Goal: Transaction & Acquisition: Book appointment/travel/reservation

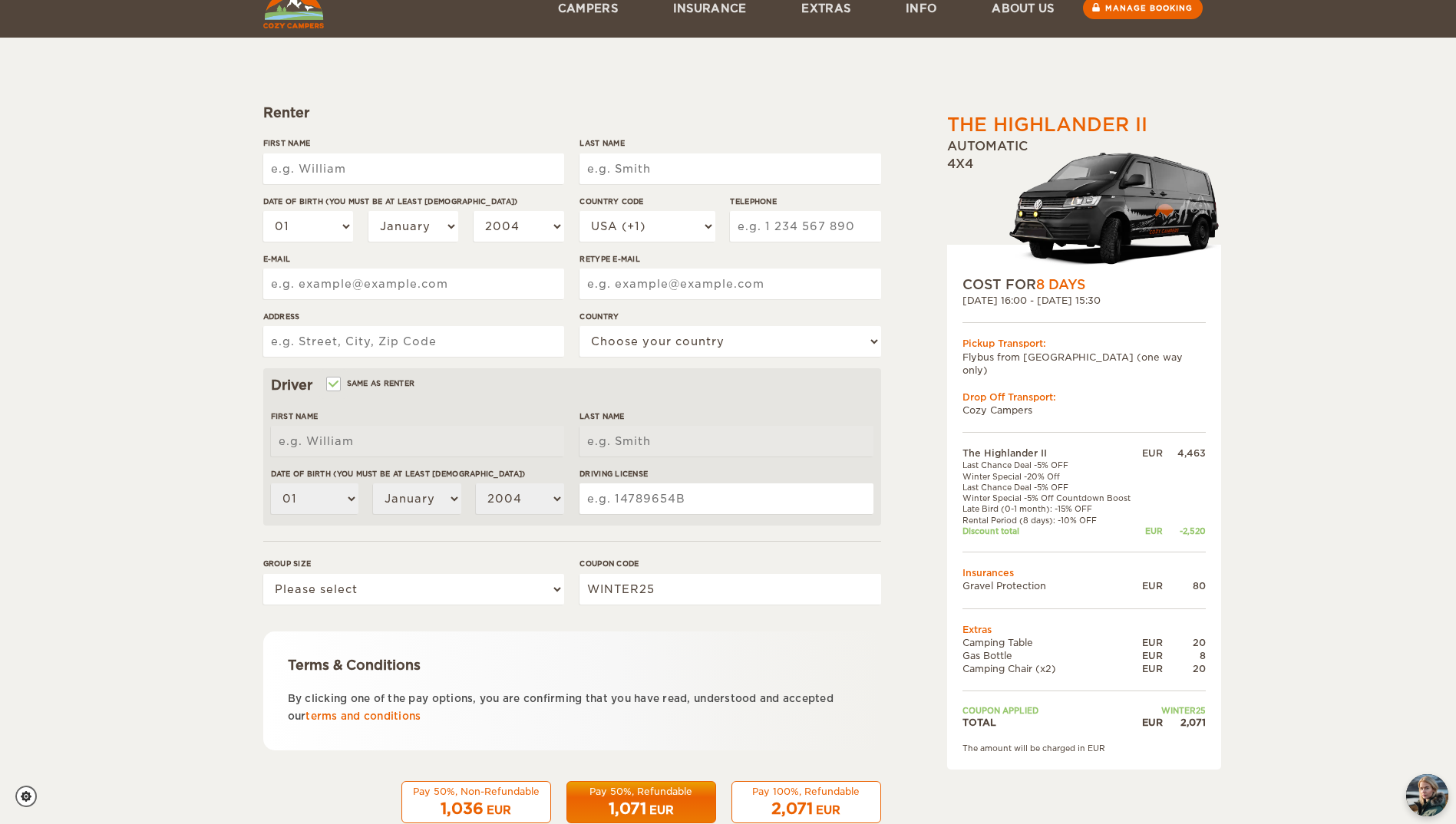
scroll to position [174, 0]
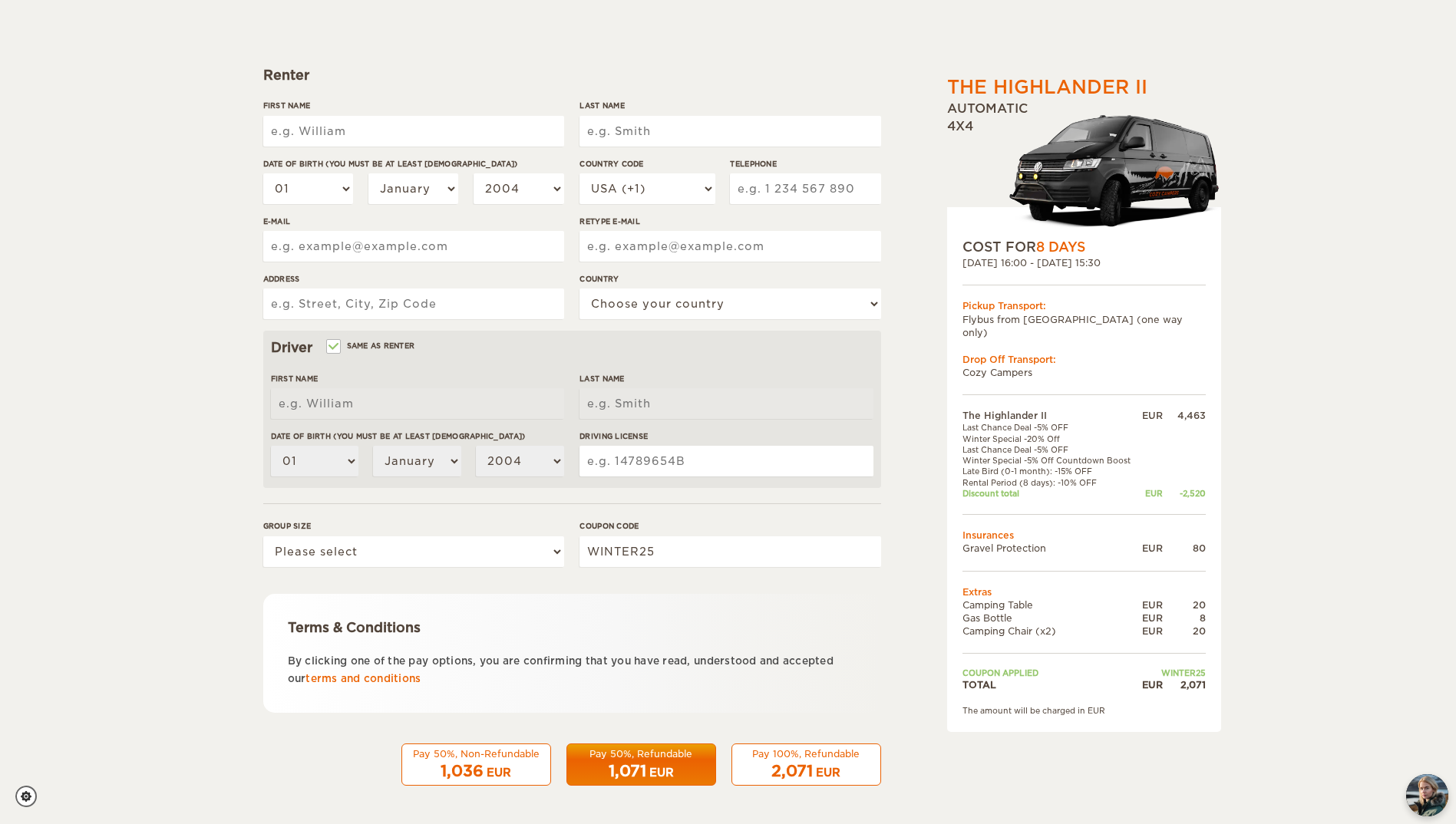
click at [397, 129] on input "First Name" at bounding box center [414, 131] width 301 height 31
type input "[PERSON_NAME]"
select select "28"
select select "08"
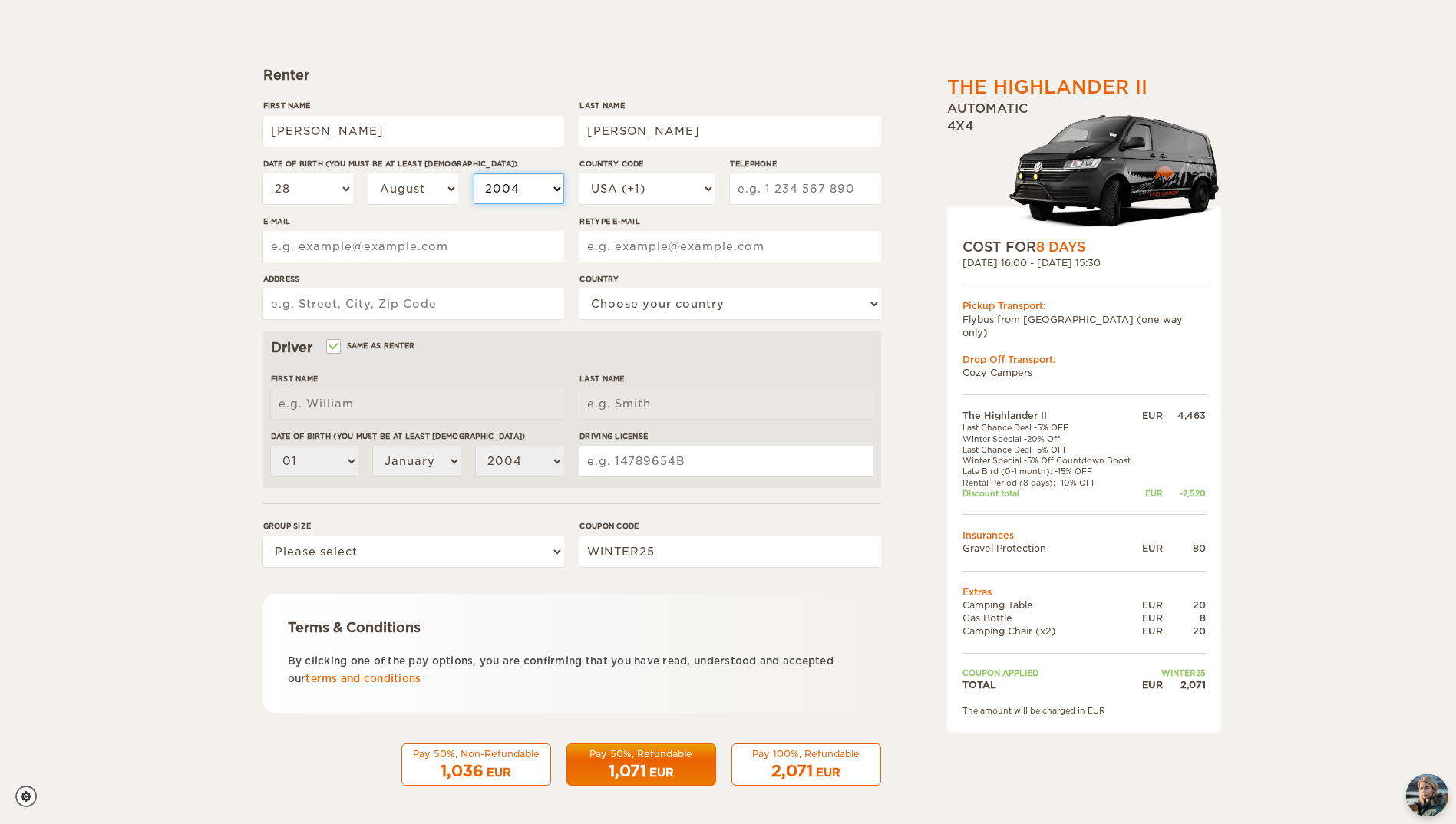
select select "1994"
select select "31"
type input "477461352"
type input "[EMAIL_ADDRESS][PERSON_NAME][DOMAIN_NAME]"
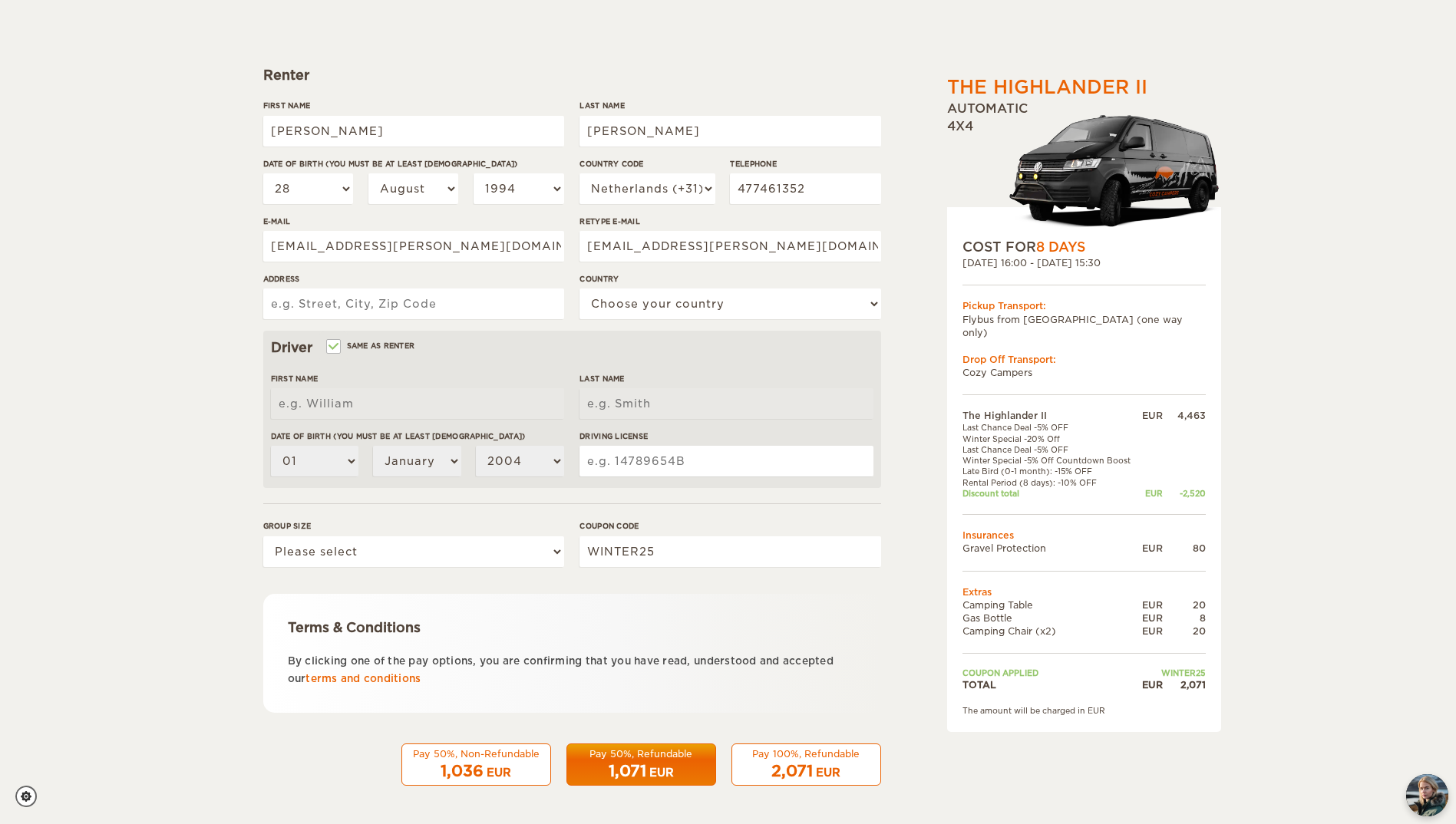
type input "[STREET_ADDRESS]"
select select "21"
type input "[PERSON_NAME]"
select select "28"
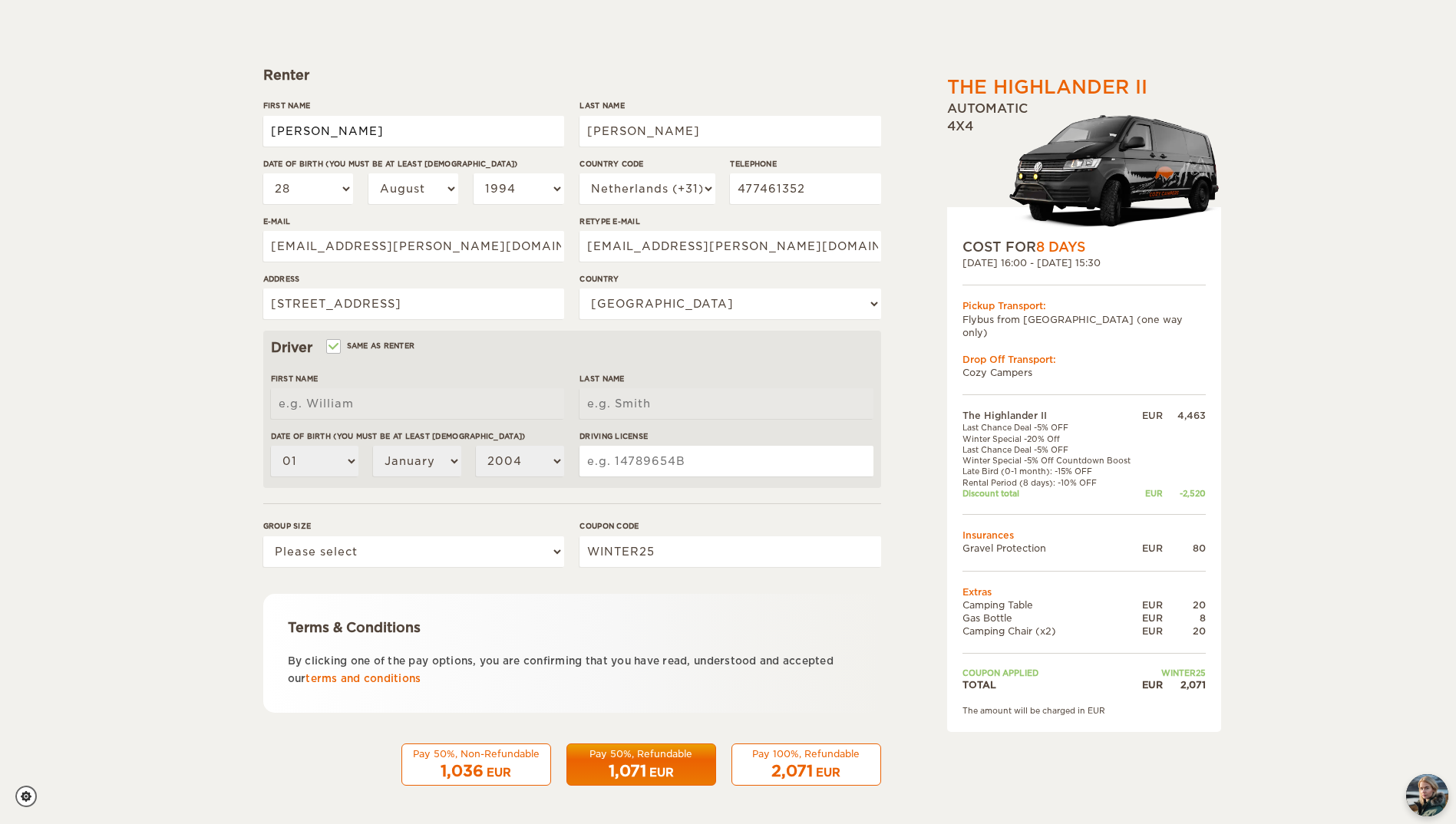
select select "08"
select select "1994"
click at [691, 196] on select "USA (+1) [GEOGRAPHIC_DATA] (+44) [GEOGRAPHIC_DATA] (+49) [GEOGRAPHIC_DATA] (+21…" at bounding box center [646, 189] width 135 height 31
select select "32"
click at [579, 174] on select "USA (+1) [GEOGRAPHIC_DATA] (+44) [GEOGRAPHIC_DATA] (+49) [GEOGRAPHIC_DATA] (+21…" at bounding box center [646, 189] width 135 height 31
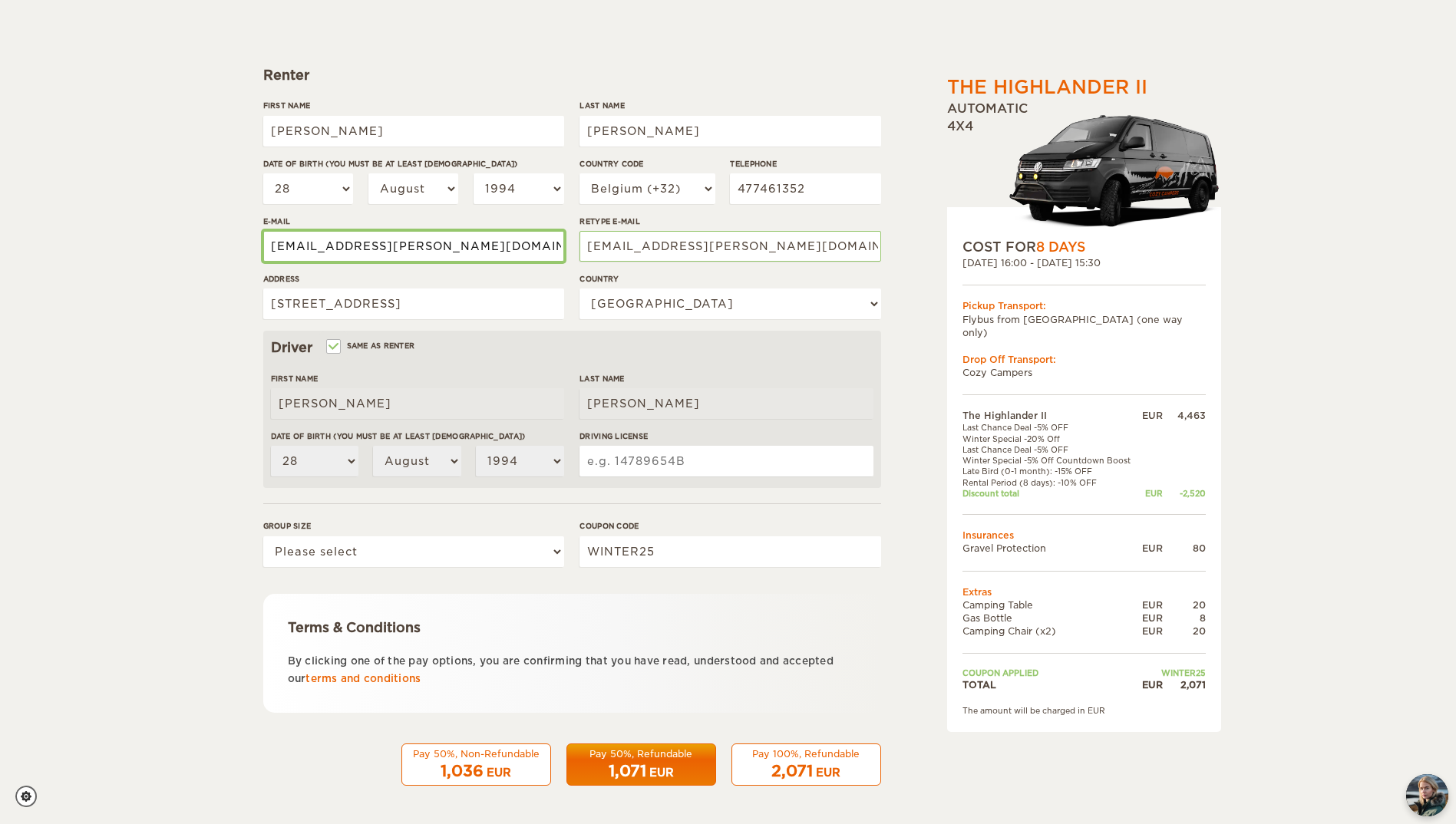
click at [449, 237] on input "[EMAIL_ADDRESS][PERSON_NAME][DOMAIN_NAME]" at bounding box center [414, 247] width 301 height 31
drag, startPoint x: 438, startPoint y: 250, endPoint x: 219, endPoint y: 253, distance: 219.0
click at [219, 253] on div "The Highlander II Expand Collapse Total 2,071 EUR Automatic 4x4 COST FOR 8 Days…" at bounding box center [728, 325] width 1456 height 998
type input "[EMAIL_ADDRESS][DOMAIN_NAME]"
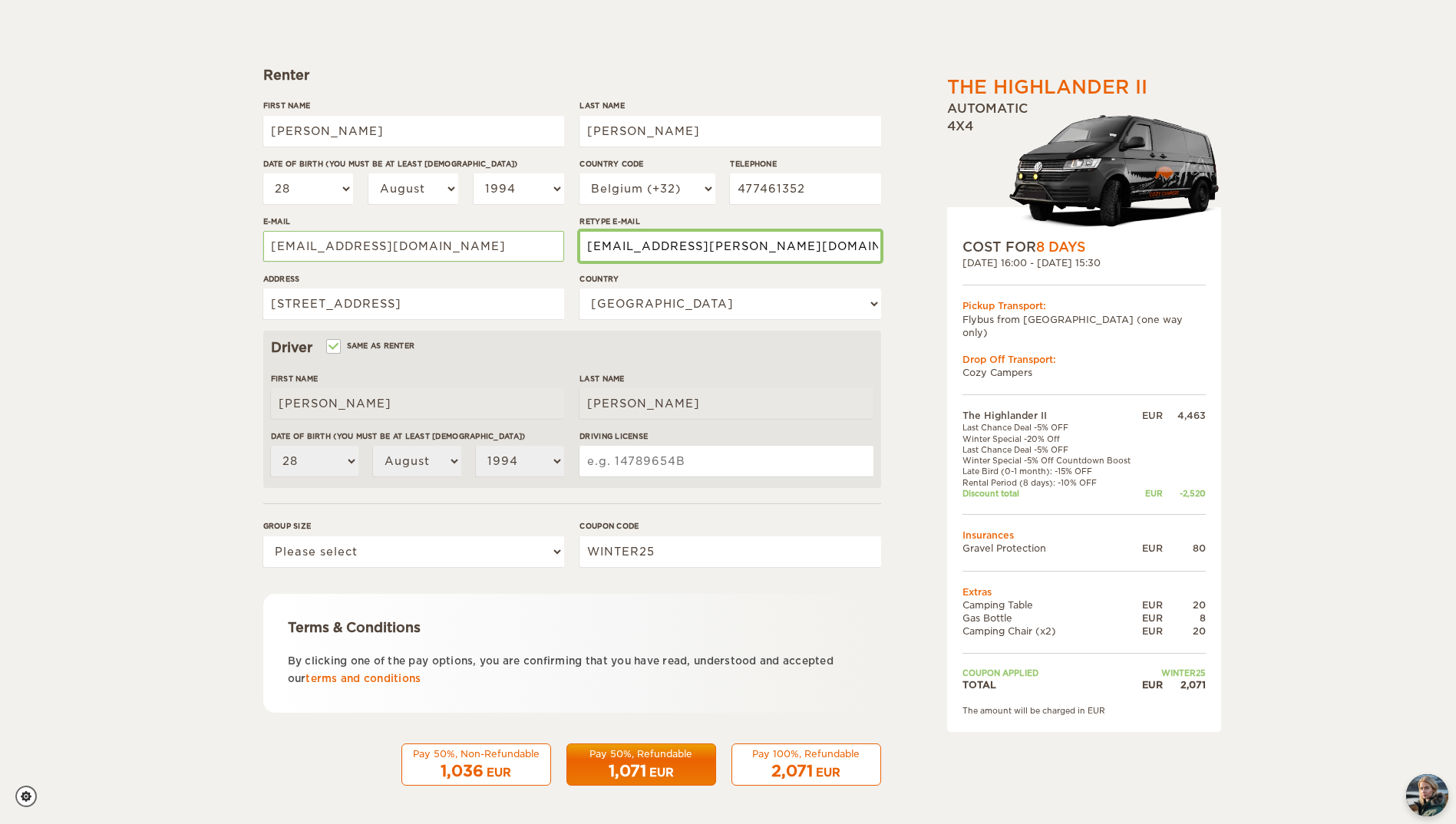
drag, startPoint x: 751, startPoint y: 251, endPoint x: 561, endPoint y: 258, distance: 190.1
click at [561, 258] on div "First Name [PERSON_NAME] Last Name [PERSON_NAME] Date of birth (You must be at …" at bounding box center [572, 215] width 618 height 231
type input "[EMAIL_ADDRESS][DOMAIN_NAME]"
click at [461, 307] on input "[STREET_ADDRESS]" at bounding box center [414, 304] width 301 height 31
drag, startPoint x: 331, startPoint y: 309, endPoint x: 189, endPoint y: 308, distance: 142.0
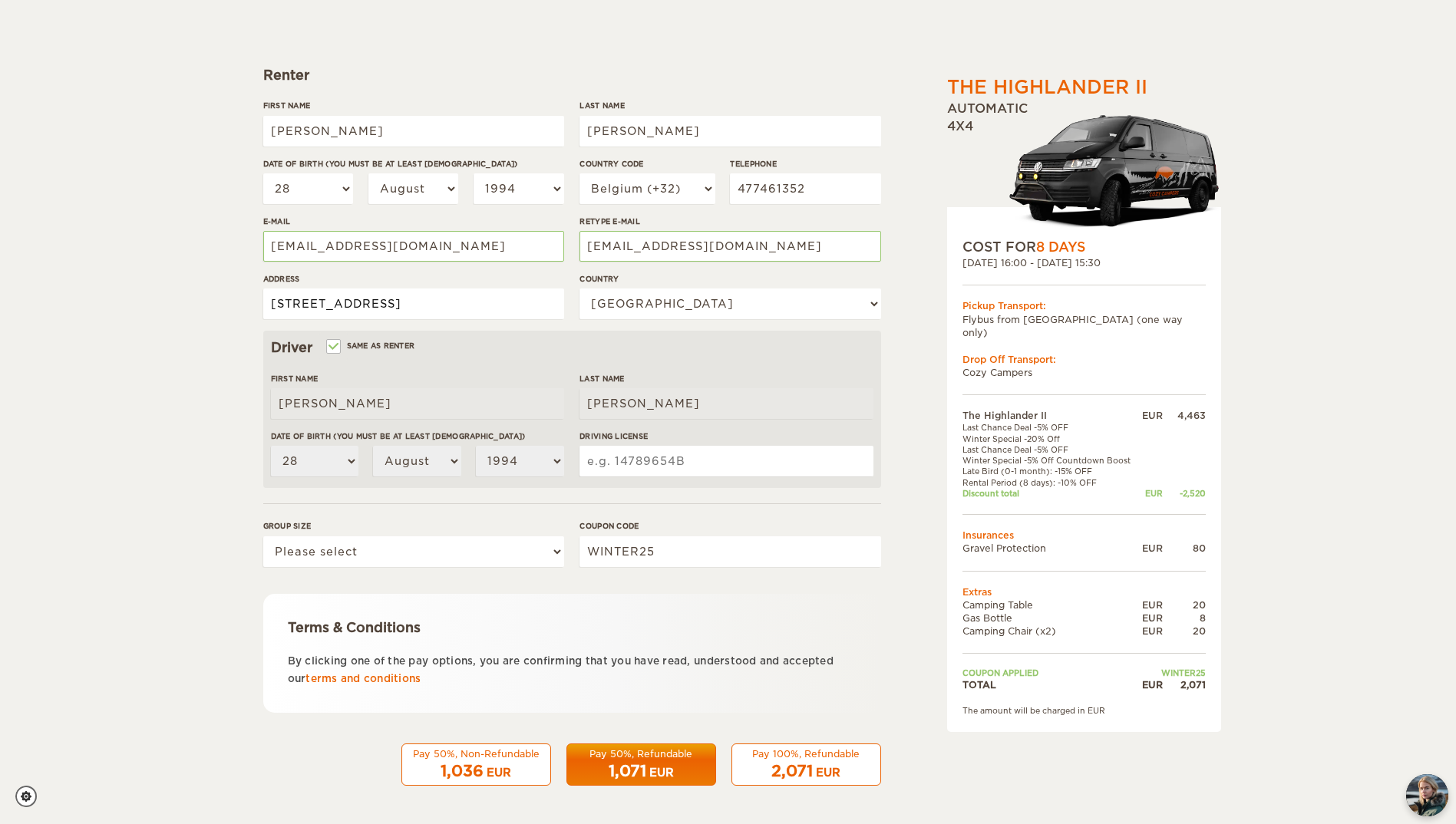
click at [189, 308] on div "The Highlander II Expand Collapse Total 2,071 EUR Automatic 4x4 COST FOR 8 Days…" at bounding box center [728, 325] width 1456 height 998
type input "[STREET_ADDRESS]"
click at [480, 549] on select "Please select 1 2" at bounding box center [414, 552] width 301 height 31
select select "2"
click at [263, 537] on select "Please select 1 2" at bounding box center [414, 552] width 301 height 31
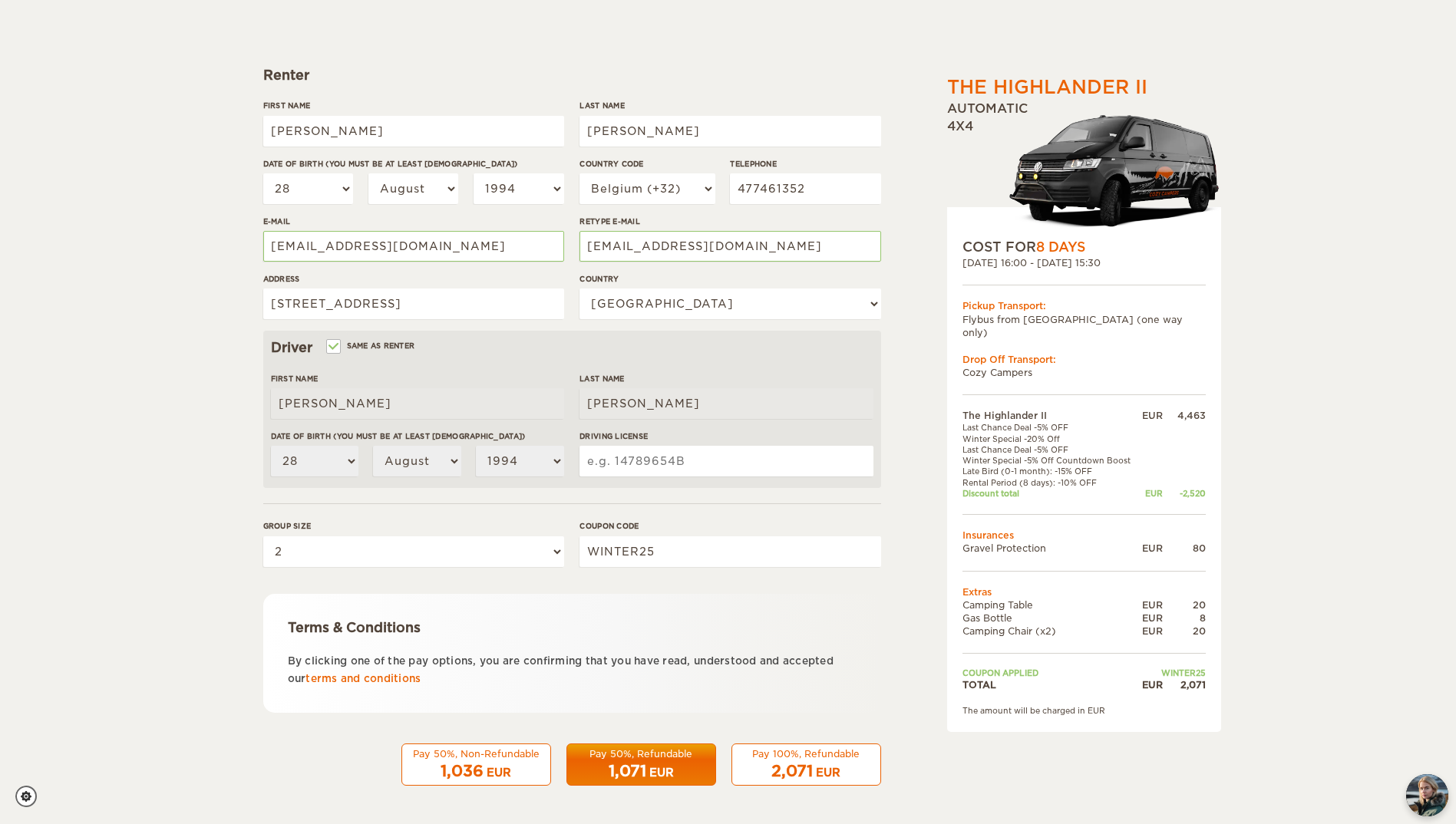
click at [562, 592] on form "Renter First Name [PERSON_NAME] Last Name [PERSON_NAME] Date of birth (You must…" at bounding box center [572, 381] width 618 height 808
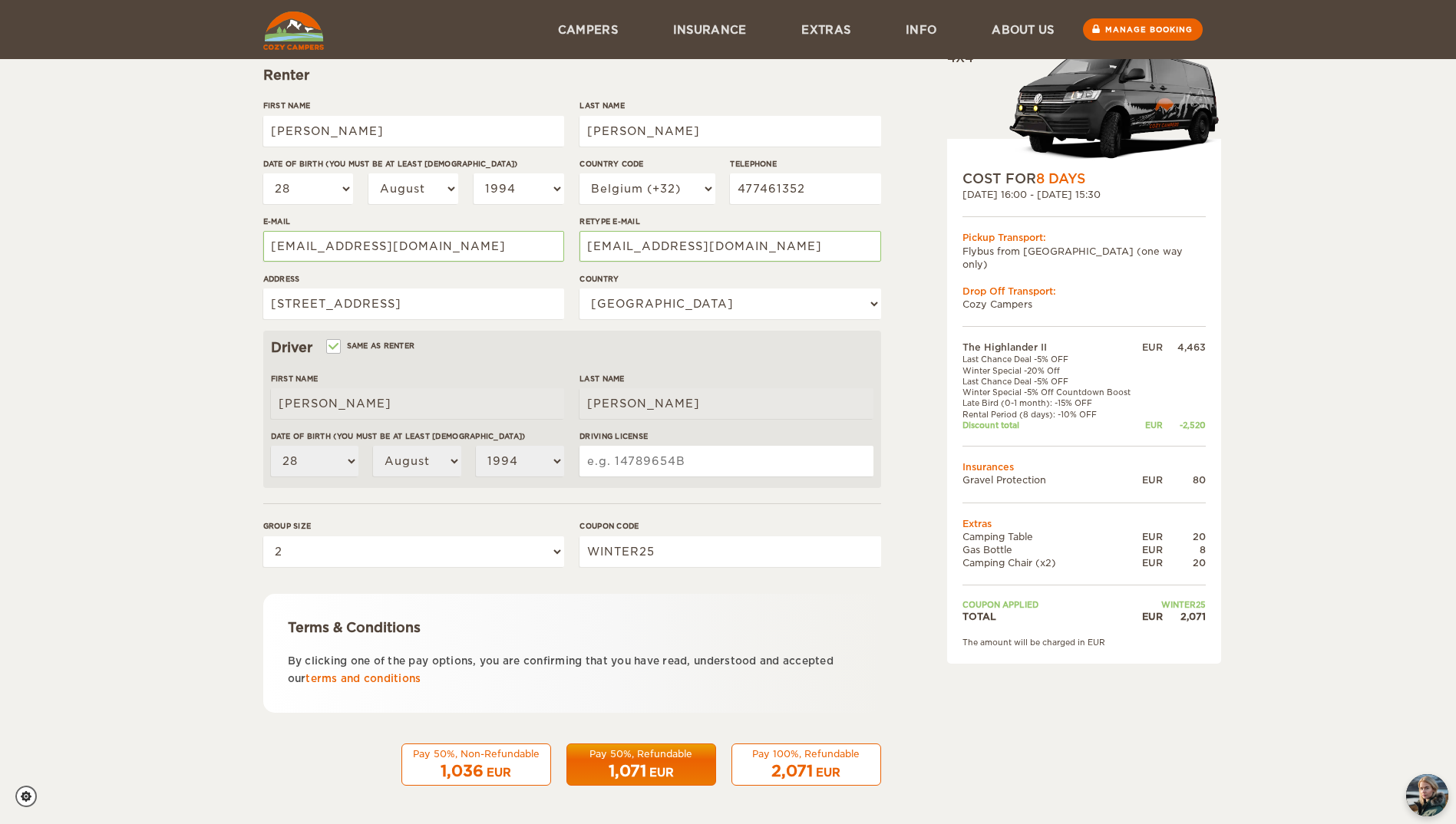
scroll to position [0, 0]
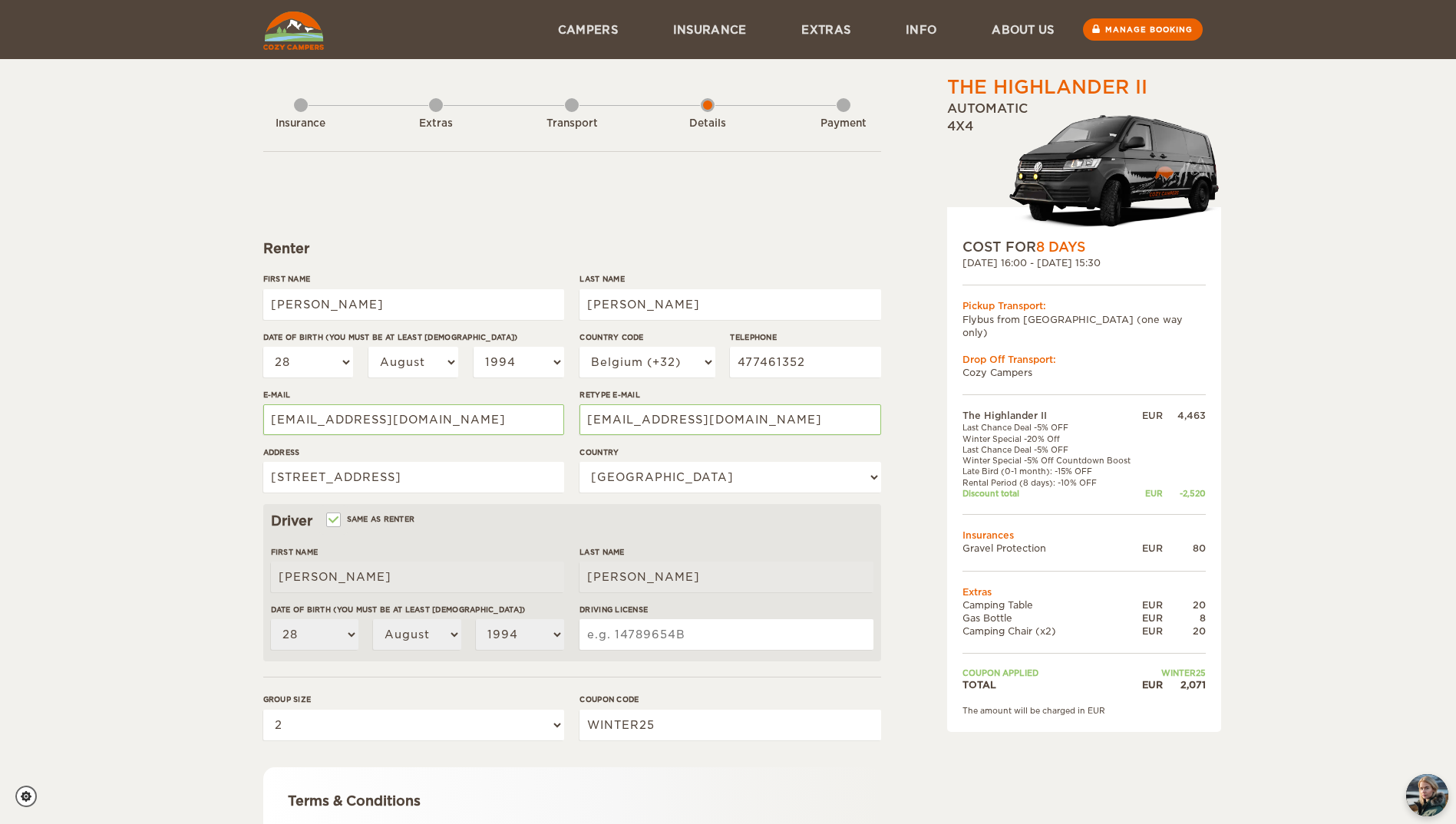
click at [694, 634] on input "Driving License" at bounding box center [726, 635] width 293 height 31
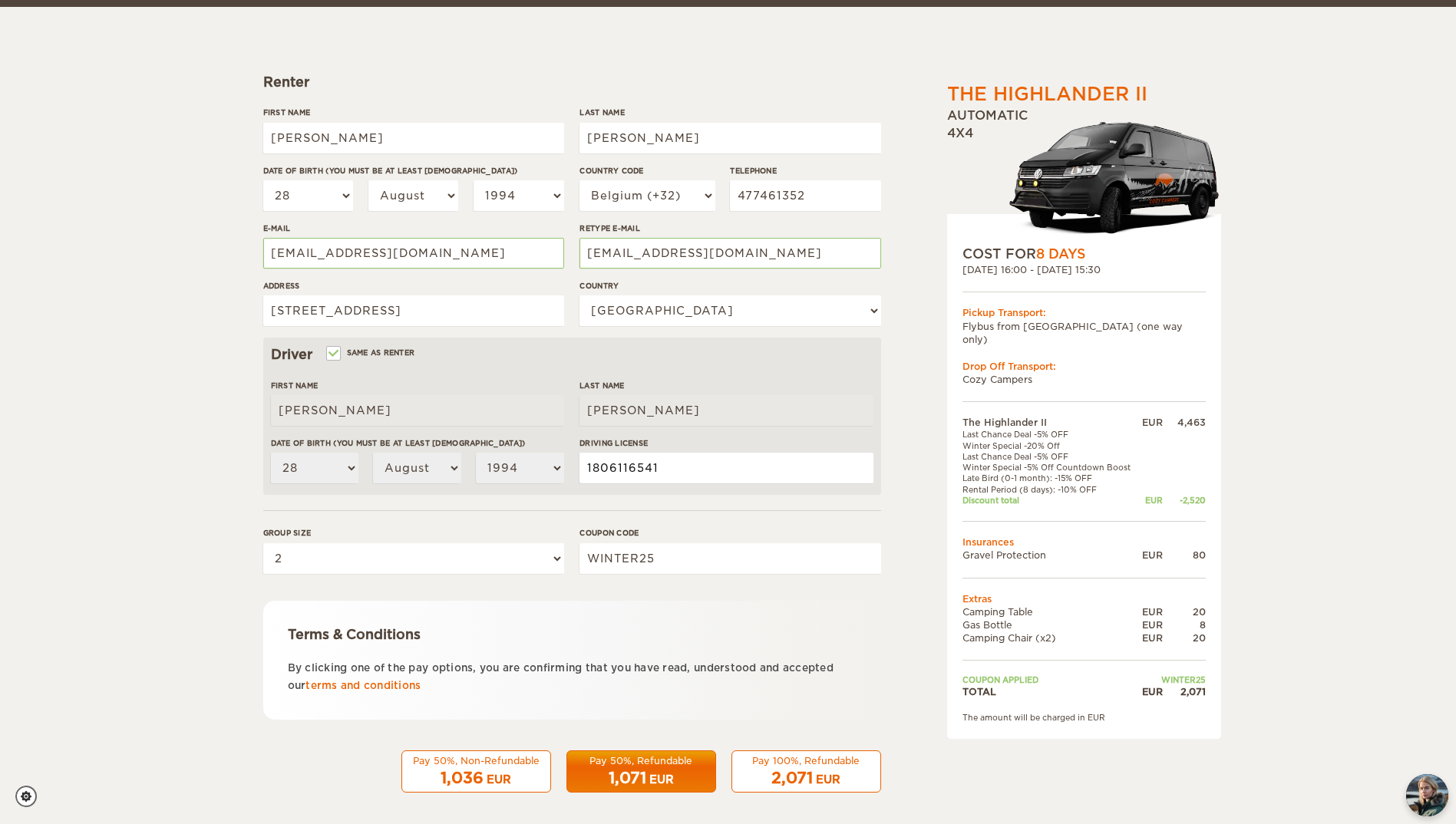
scroll to position [174, 0]
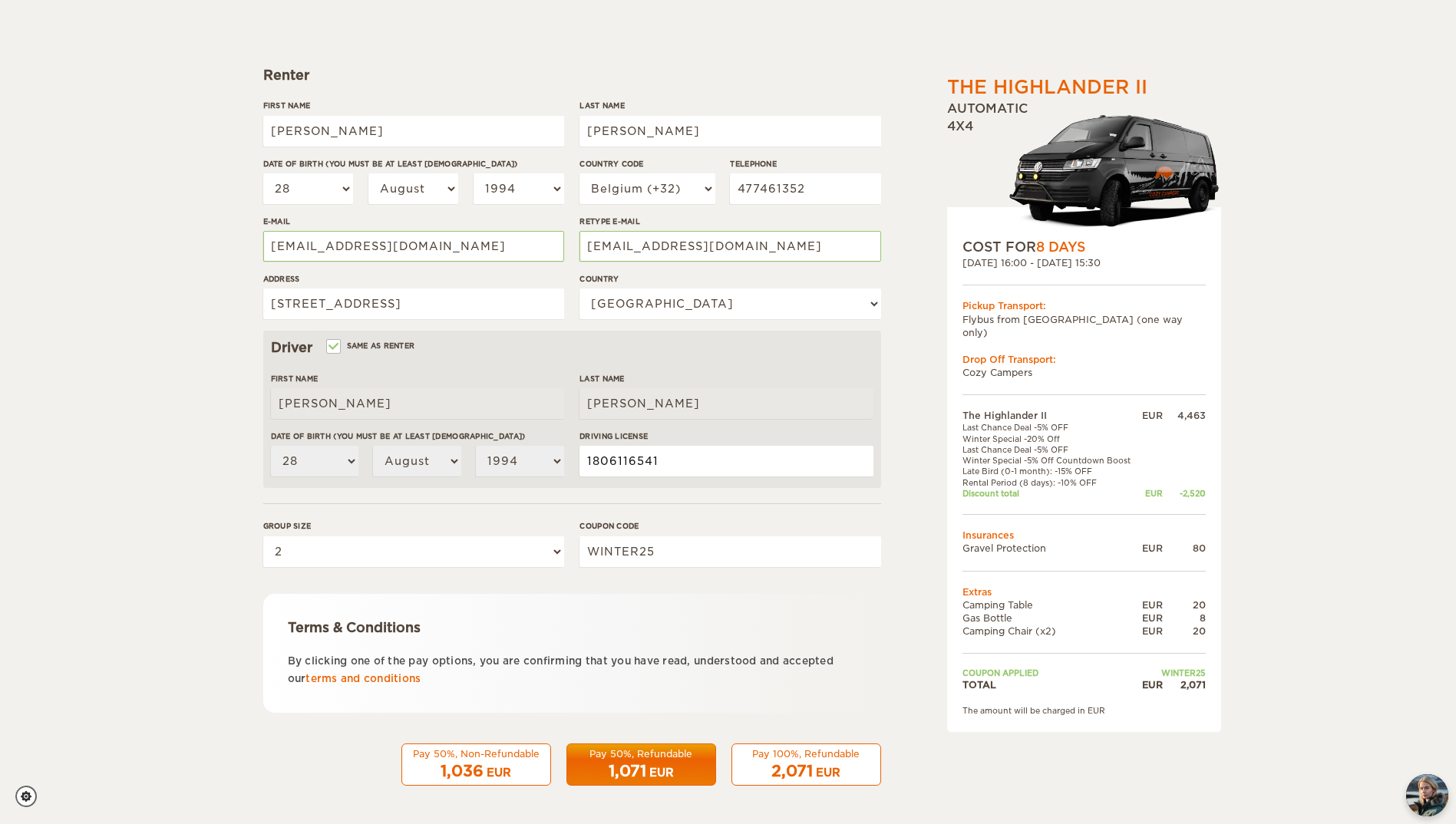
type input "1806116541"
click at [650, 765] on div "EUR" at bounding box center [661, 773] width 24 height 16
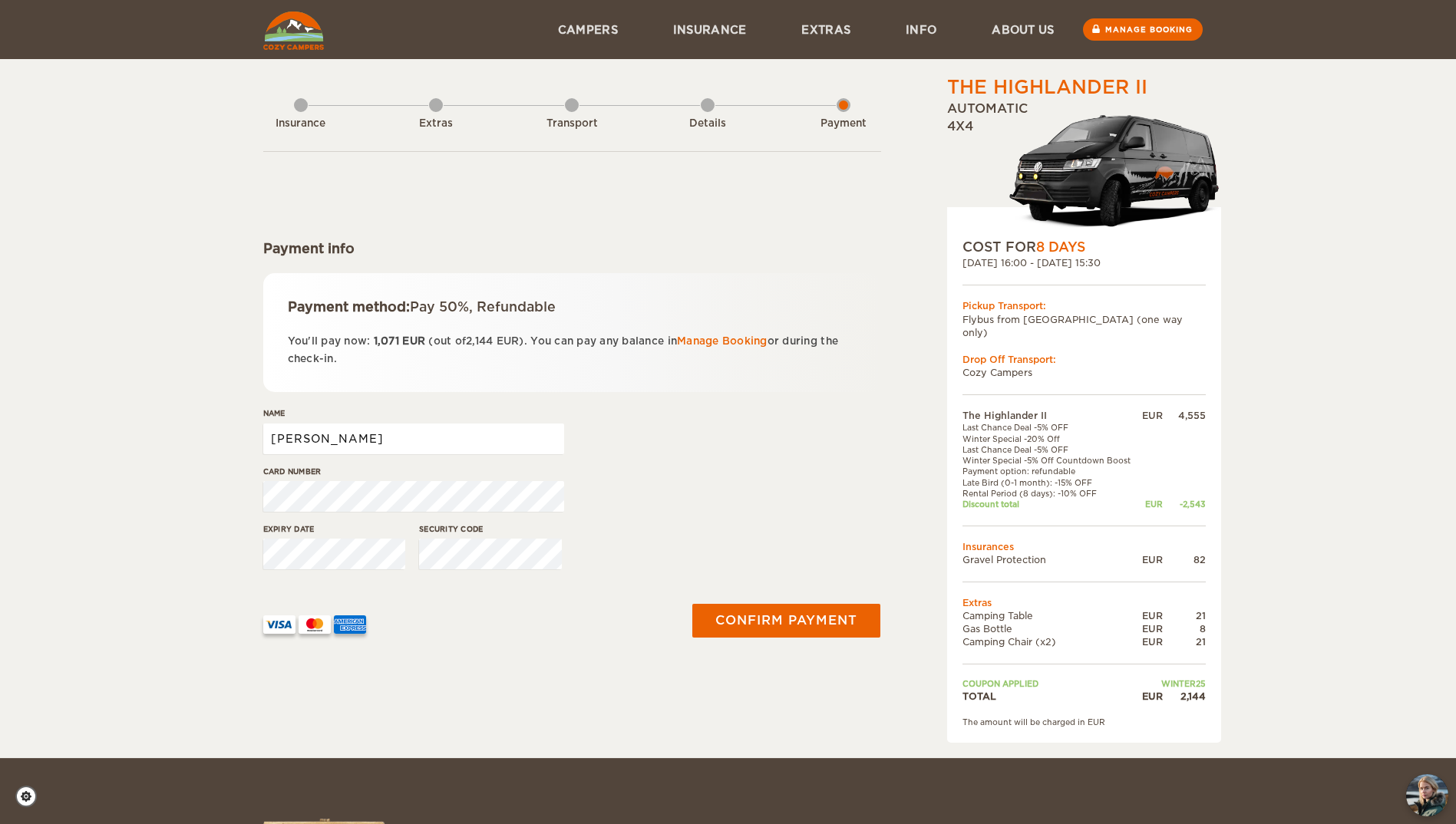
click at [360, 438] on input "Gert" at bounding box center [414, 439] width 301 height 31
type input "Gert Polfliet"
click at [796, 620] on button "Confirm payment" at bounding box center [786, 621] width 193 height 35
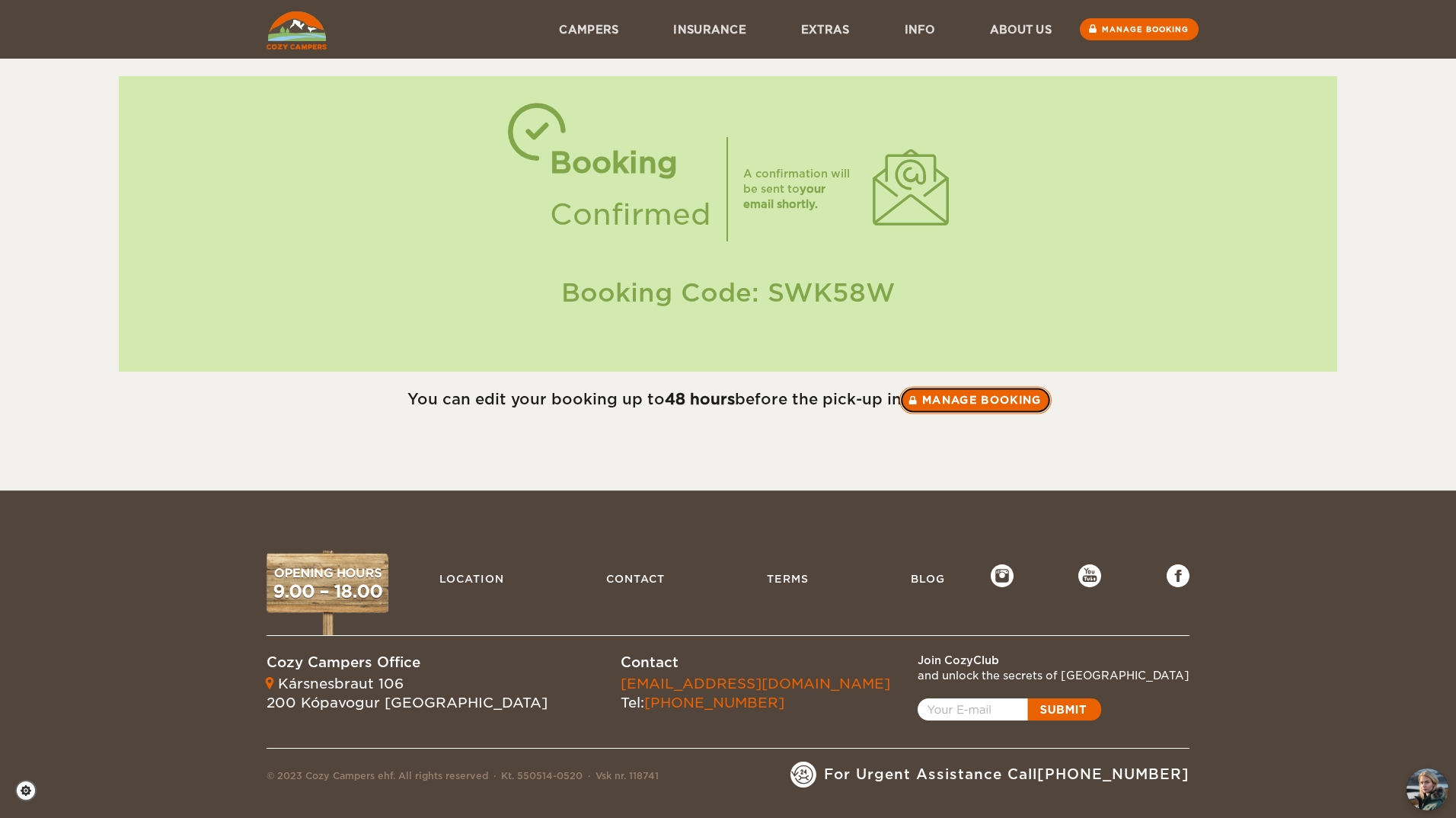
click at [947, 402] on link "Manage booking" at bounding box center [975, 400] width 152 height 27
